Goal: Information Seeking & Learning: Learn about a topic

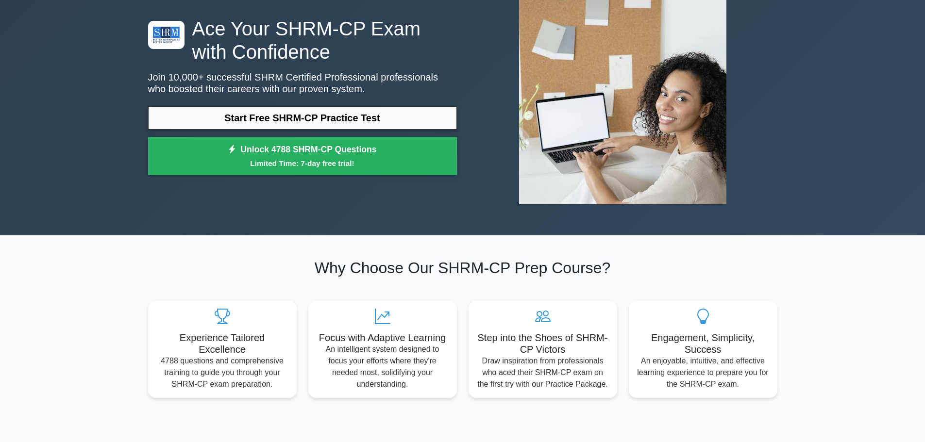
scroll to position [49, 0]
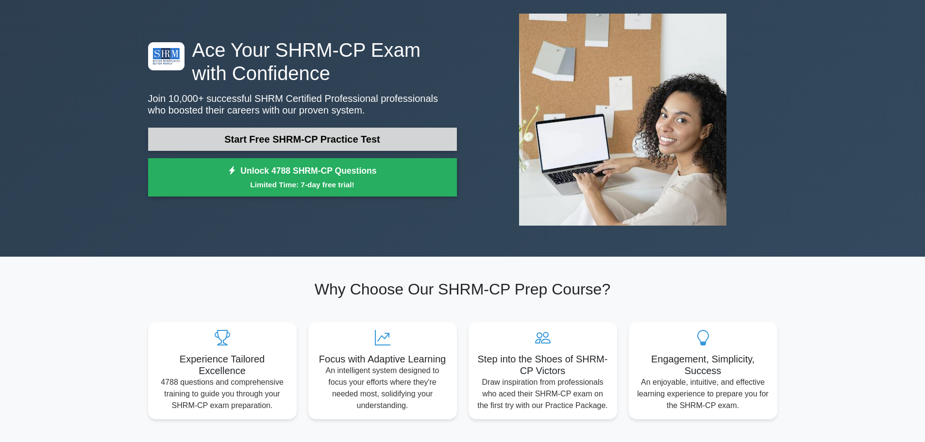
click at [329, 139] on link "Start Free SHRM-CP Practice Test" at bounding box center [302, 139] width 309 height 23
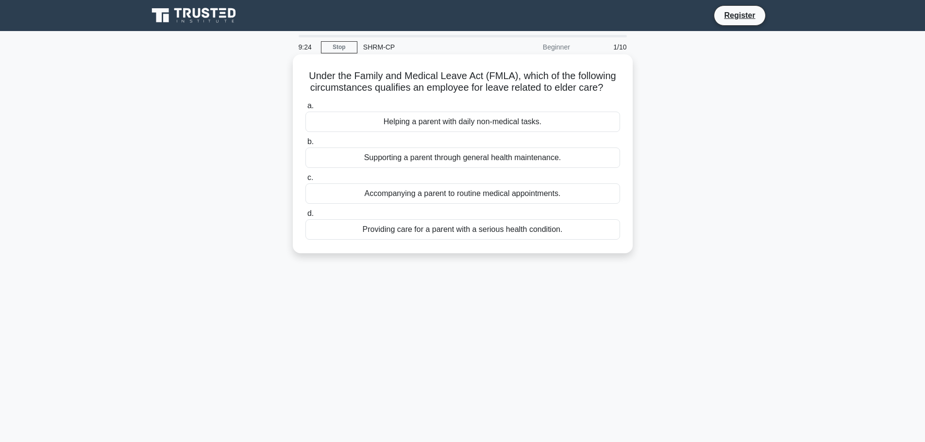
click at [405, 234] on div "Providing care for a parent with a serious health condition." at bounding box center [462, 229] width 315 height 20
click at [305, 217] on input "d. Providing care for a parent with a serious health condition." at bounding box center [305, 214] width 0 height 6
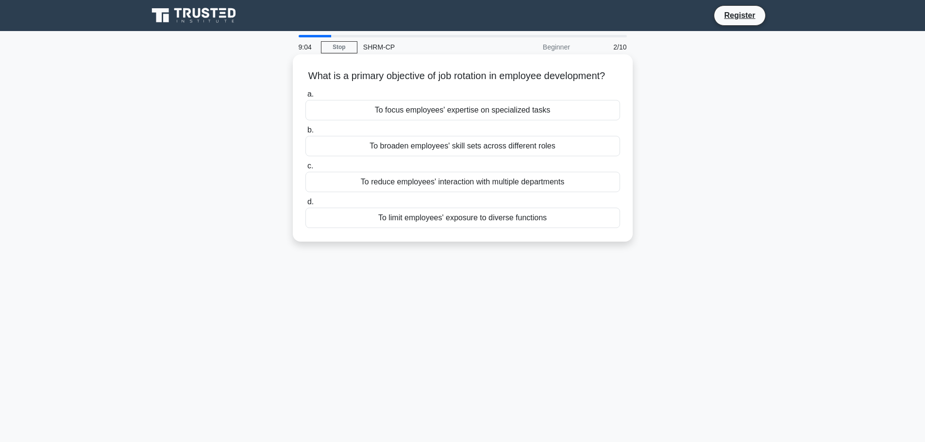
click at [399, 156] on div "To broaden employees' skill sets across different roles" at bounding box center [462, 146] width 315 height 20
click at [305, 134] on input "b. To broaden employees' skill sets across different roles" at bounding box center [305, 130] width 0 height 6
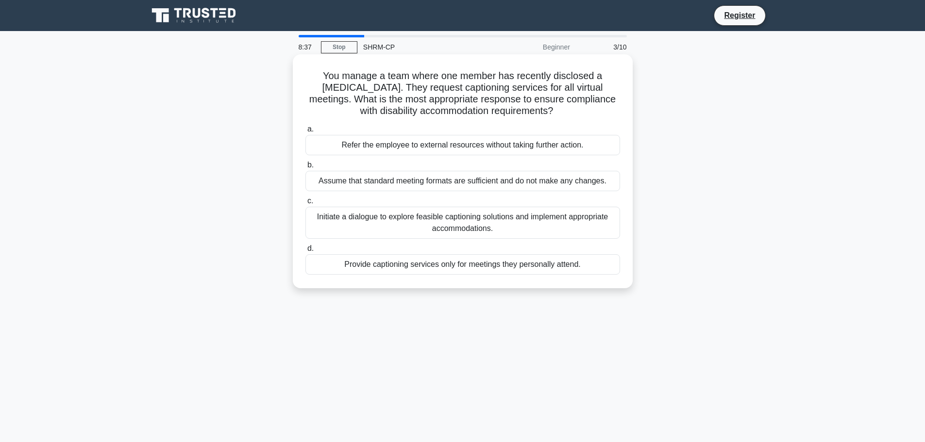
click at [432, 218] on div "Initiate a dialogue to explore feasible captioning solutions and implement appr…" at bounding box center [462, 223] width 315 height 32
click at [305, 204] on input "c. Initiate a dialogue to explore feasible captioning solutions and implement a…" at bounding box center [305, 201] width 0 height 6
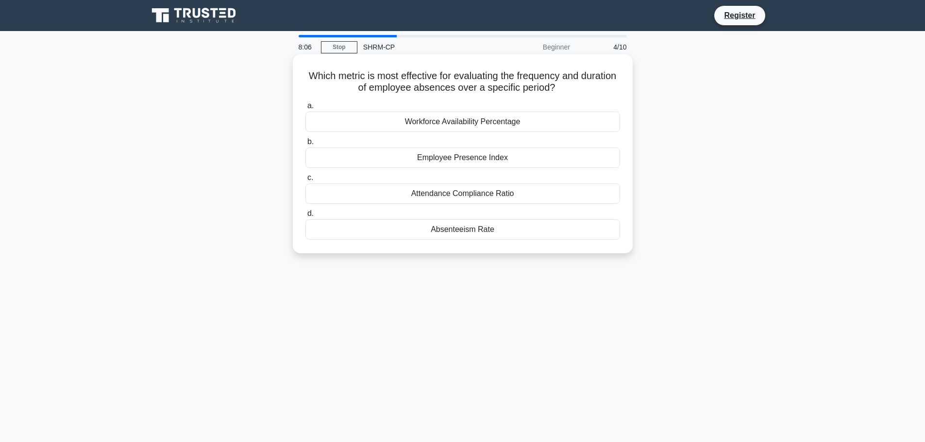
click at [464, 229] on div "Absenteeism Rate" at bounding box center [462, 229] width 315 height 20
click at [305, 217] on input "d. Absenteeism Rate" at bounding box center [305, 214] width 0 height 6
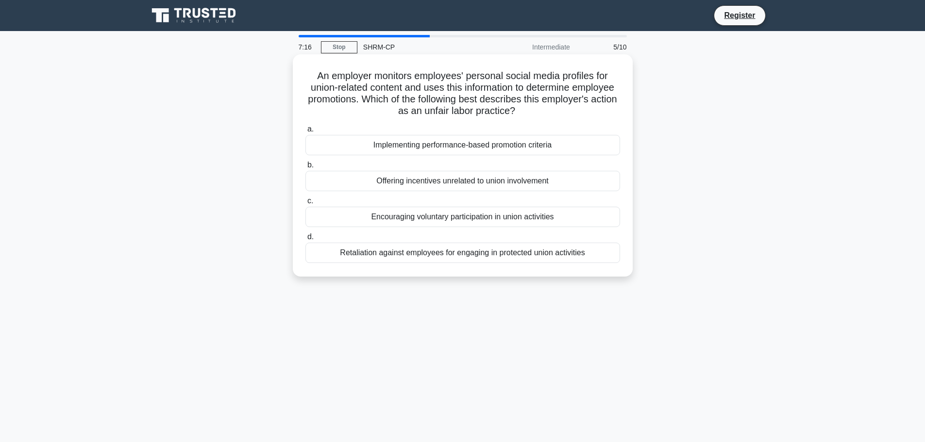
click at [429, 257] on div "Retaliation against employees for engaging in protected union activities" at bounding box center [462, 253] width 315 height 20
click at [305, 240] on input "d. Retaliation against employees for engaging in protected union activities" at bounding box center [305, 237] width 0 height 6
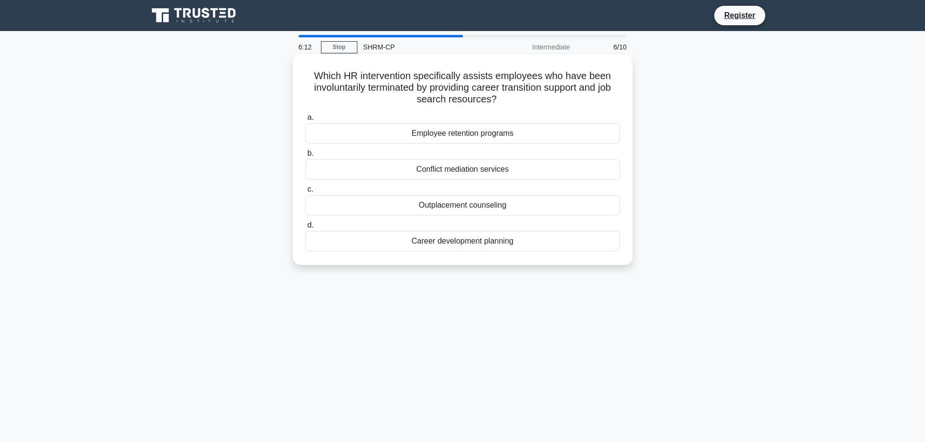
click at [464, 134] on div "Employee retention programs" at bounding box center [462, 133] width 315 height 20
click at [305, 121] on input "a. Employee retention programs" at bounding box center [305, 118] width 0 height 6
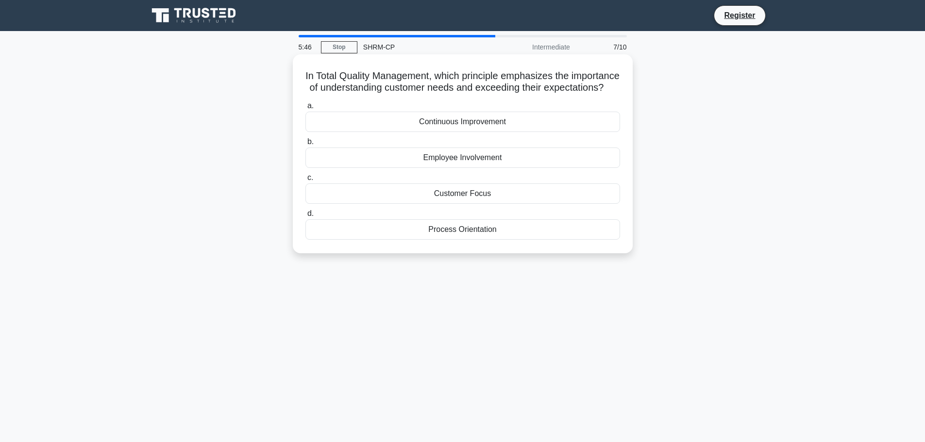
click at [453, 204] on div "Customer Focus" at bounding box center [462, 194] width 315 height 20
click at [305, 181] on input "c. Customer Focus" at bounding box center [305, 178] width 0 height 6
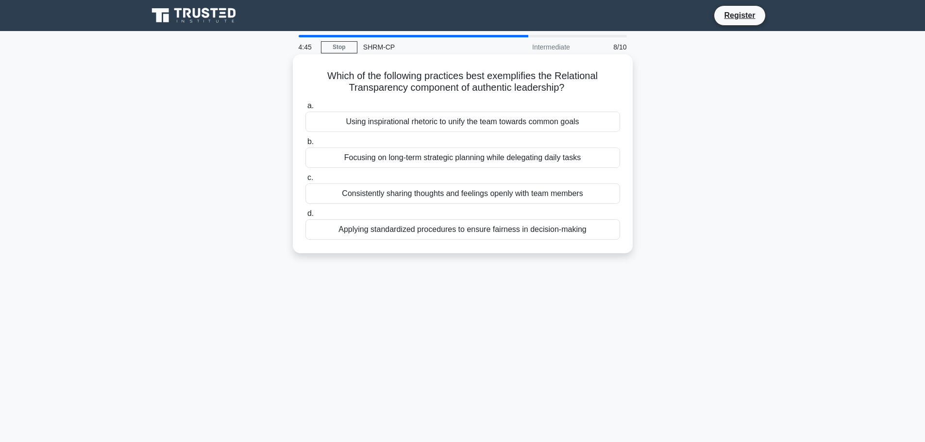
click at [445, 188] on div "Consistently sharing thoughts and feelings openly with team members" at bounding box center [462, 194] width 315 height 20
click at [305, 181] on input "c. Consistently sharing thoughts and feelings openly with team members" at bounding box center [305, 178] width 0 height 6
